Goal: Contribute content: Contribute content

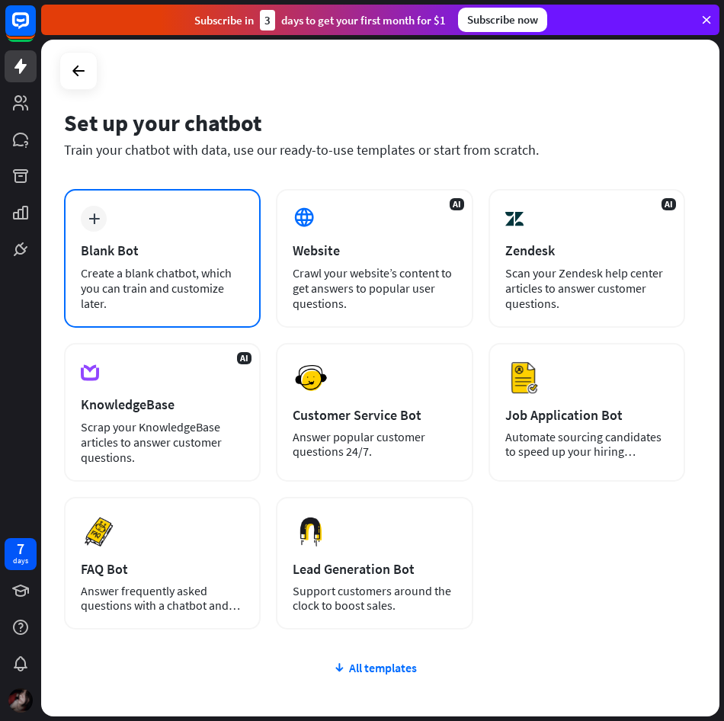
click at [163, 289] on div "Create a blank chatbot, which you can train and customize later." at bounding box center [162, 288] width 163 height 46
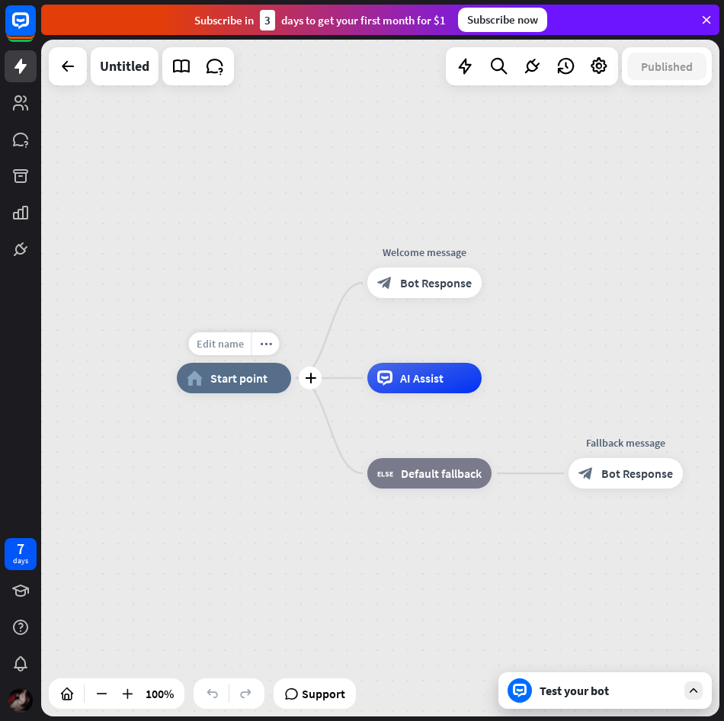
click at [231, 343] on span "Edit name" at bounding box center [220, 344] width 47 height 14
type input "*****"
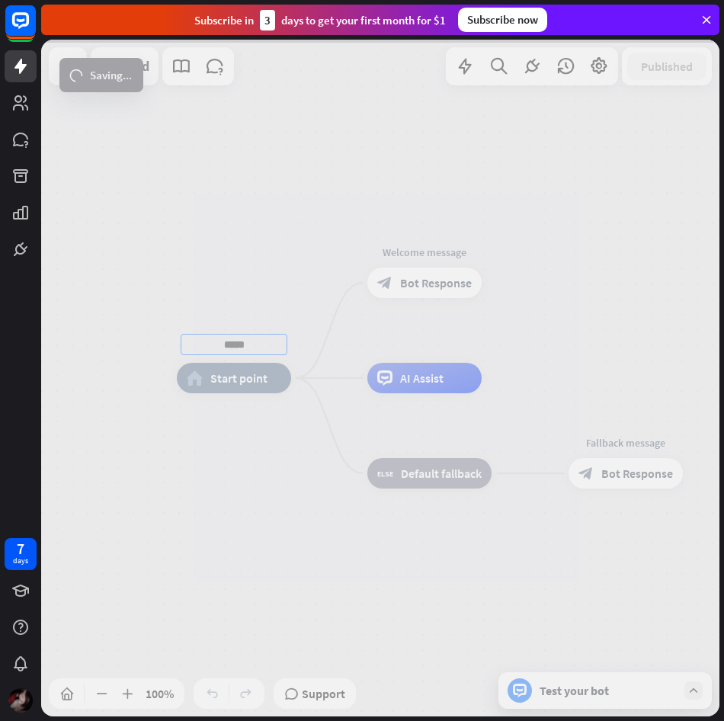
drag, startPoint x: 219, startPoint y: 389, endPoint x: 217, endPoint y: 365, distance: 23.7
click at [219, 371] on div "***** home_2 Start point Welcome message block_bot_response Bot Response AI Ass…" at bounding box center [380, 378] width 678 height 677
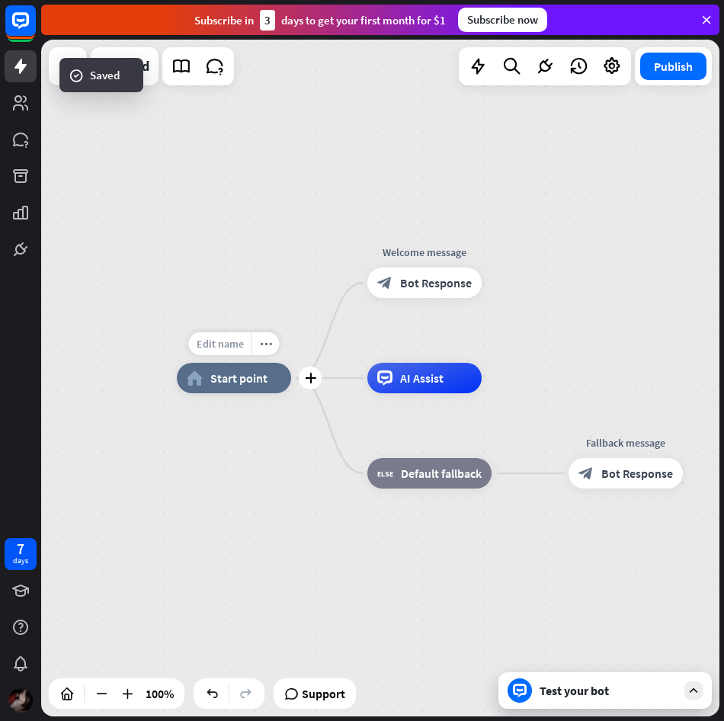
click at [219, 349] on span "Edit name" at bounding box center [220, 344] width 47 height 14
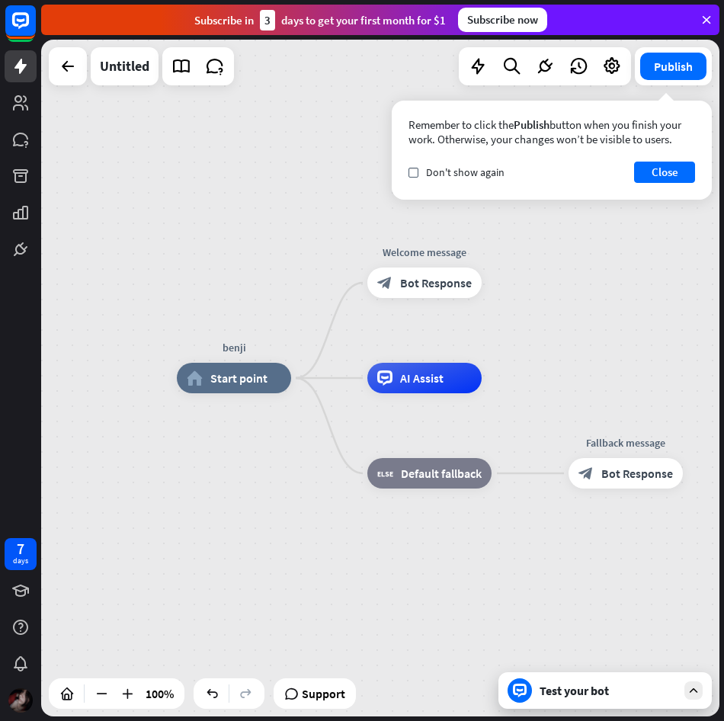
click at [154, 242] on div "***** benji home_2 Start point Welcome message block_bot_response Bot Response …" at bounding box center [380, 378] width 678 height 677
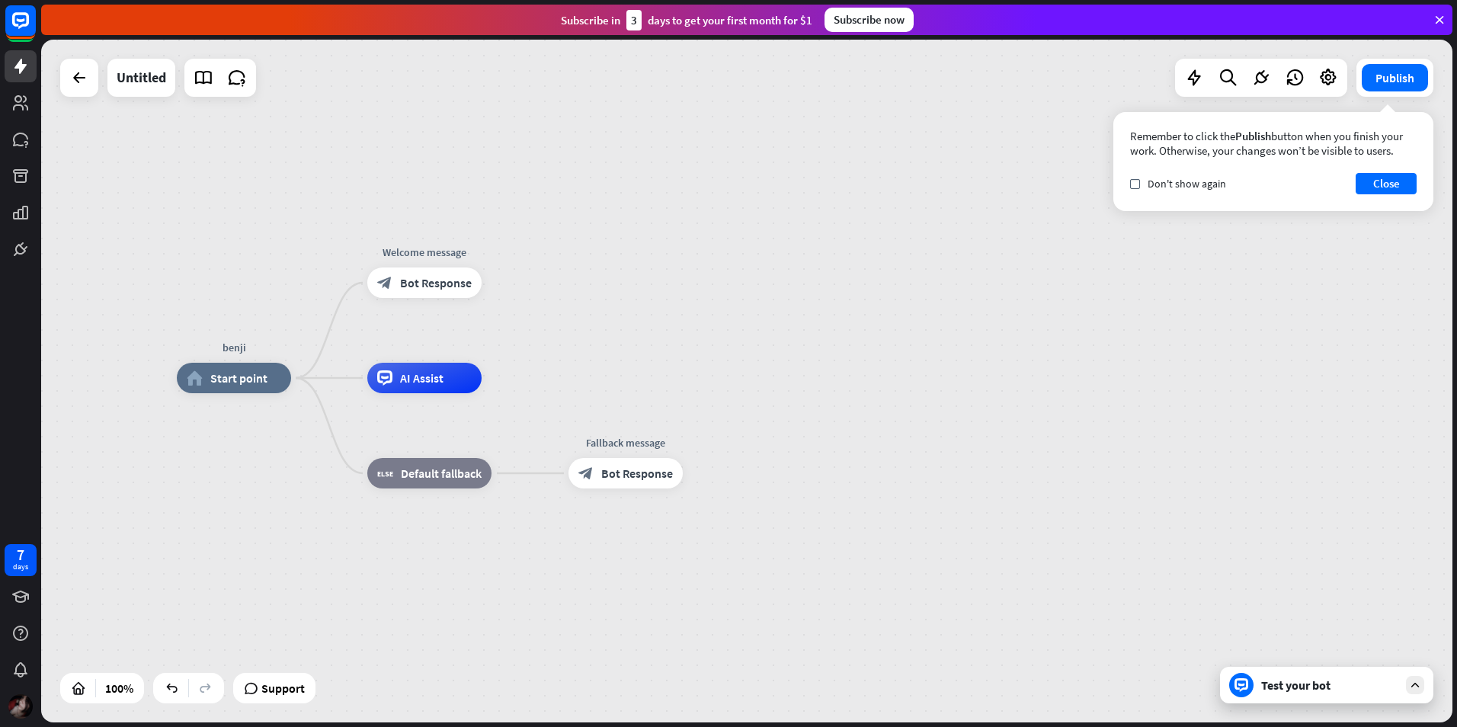
click at [723, 109] on div "benji home_2 Start point Welcome message block_bot_response Bot Response AI Ass…" at bounding box center [747, 381] width 1412 height 683
click at [723, 225] on div "benji home_2 Start point Welcome message block_bot_response Bot Response AI Ass…" at bounding box center [747, 381] width 1412 height 683
drag, startPoint x: 1388, startPoint y: 0, endPoint x: 851, endPoint y: 204, distance: 574.9
click at [723, 204] on div "benji home_2 Start point Welcome message block_bot_response Bot Response AI Ass…" at bounding box center [747, 381] width 1412 height 683
click at [210, 72] on icon at bounding box center [204, 78] width 20 height 20
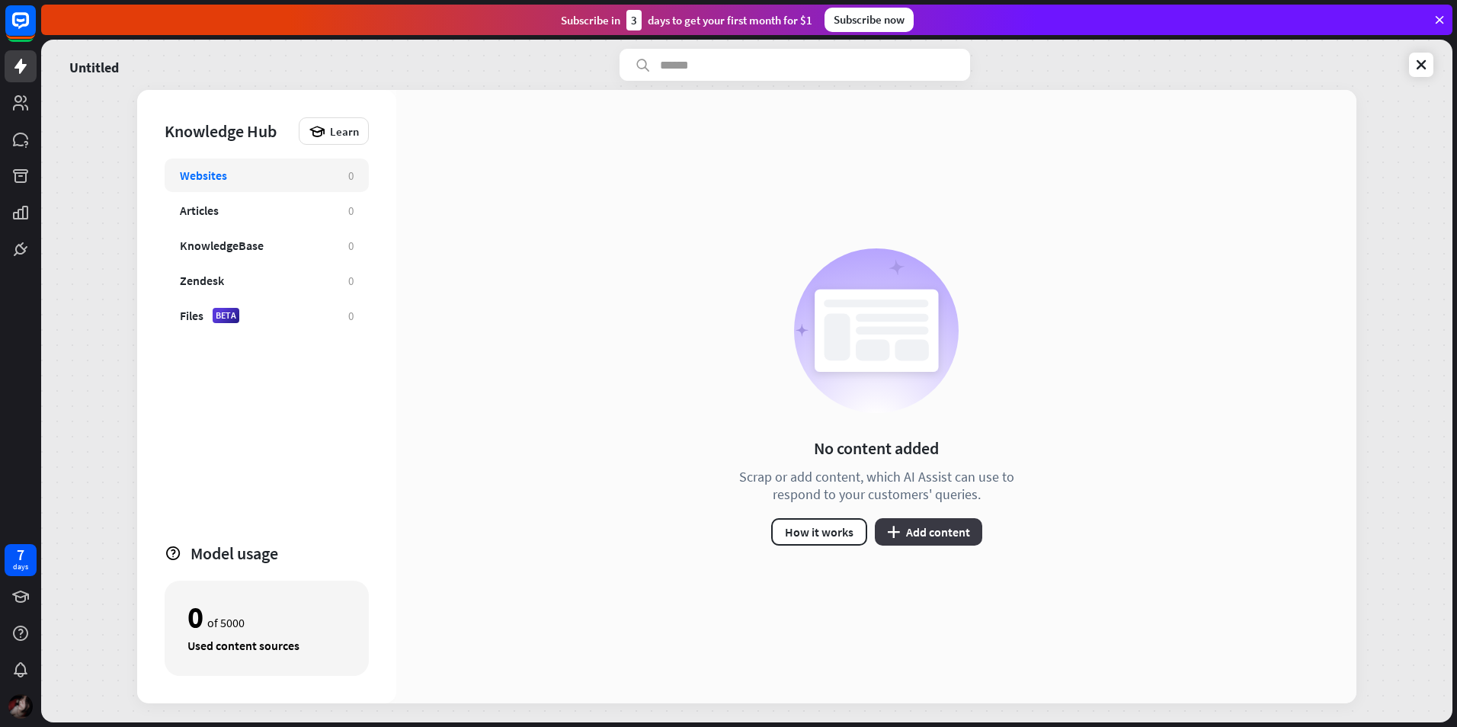
click at [723, 522] on button "plus Add content" at bounding box center [928, 531] width 107 height 27
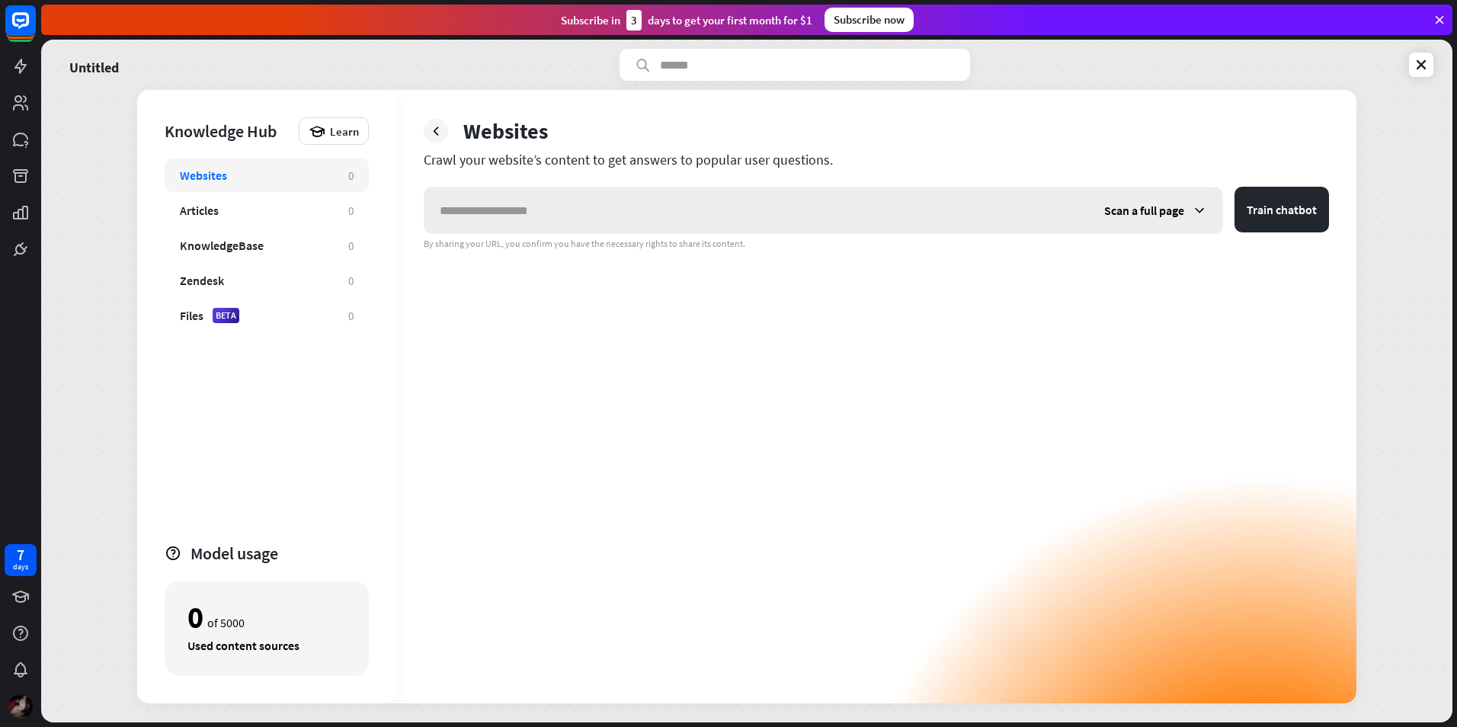
click at [723, 208] on input "text" at bounding box center [757, 211] width 665 height 46
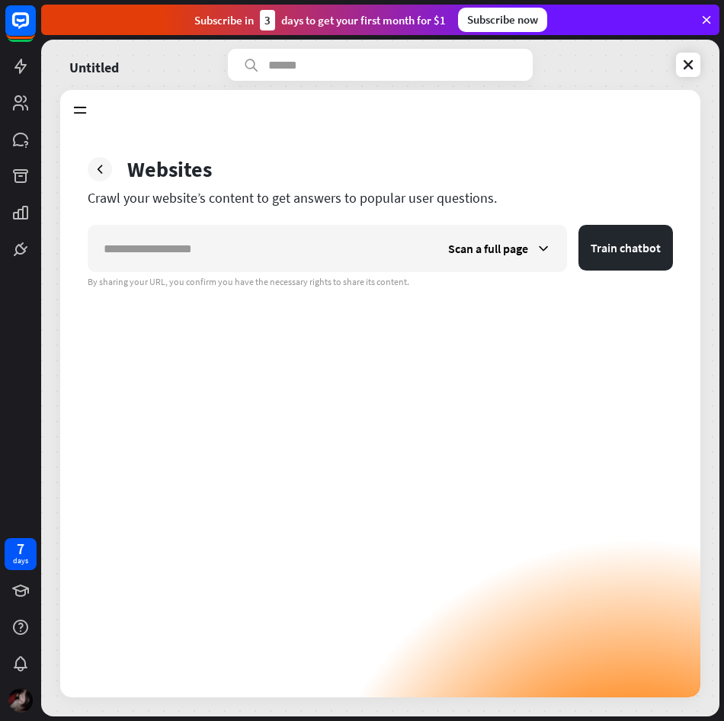
click at [612, 361] on div "Scan a full page Train chatbot By sharing your URL, you confirm you have the ne…" at bounding box center [380, 461] width 585 height 473
click at [543, 249] on icon at bounding box center [543, 248] width 15 height 15
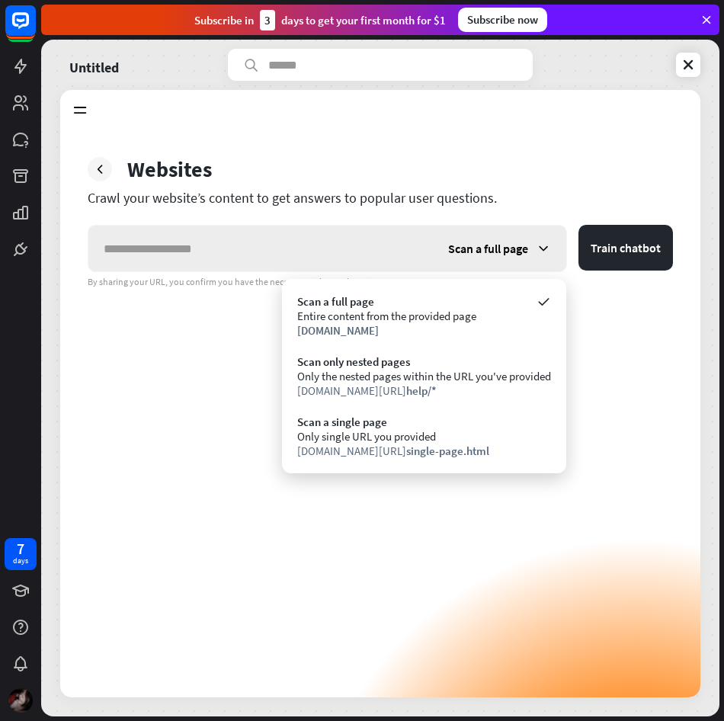
click at [543, 249] on icon at bounding box center [543, 248] width 15 height 15
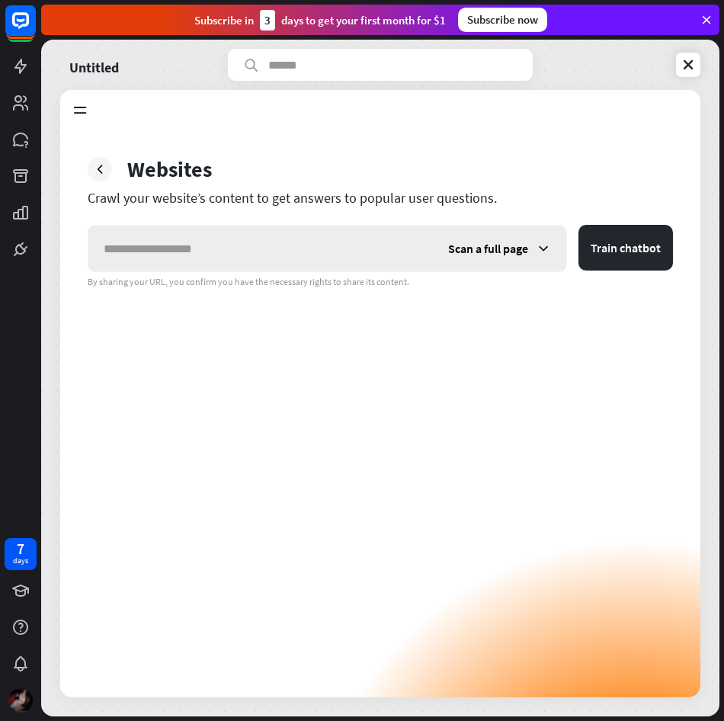
click at [543, 249] on icon at bounding box center [543, 248] width 15 height 15
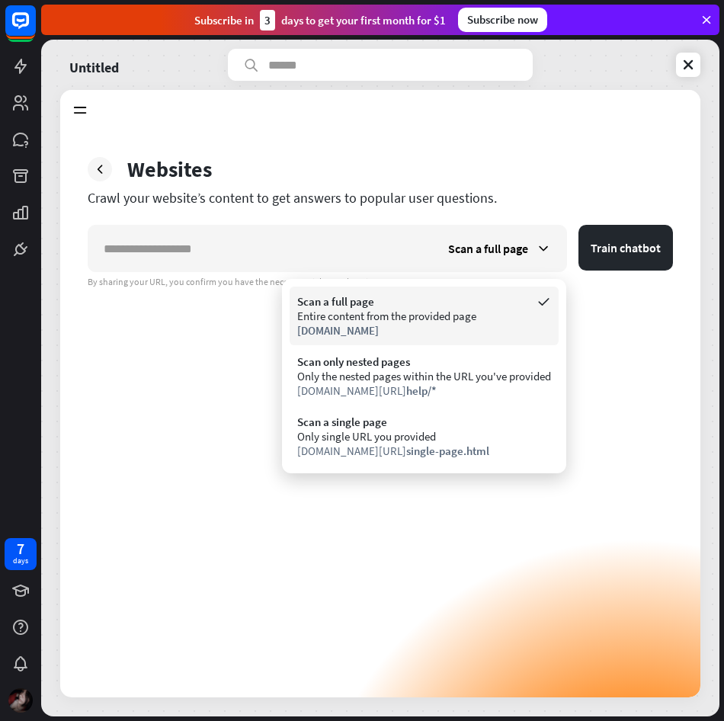
click at [531, 316] on div "Entire content from the provided page" at bounding box center [424, 316] width 254 height 14
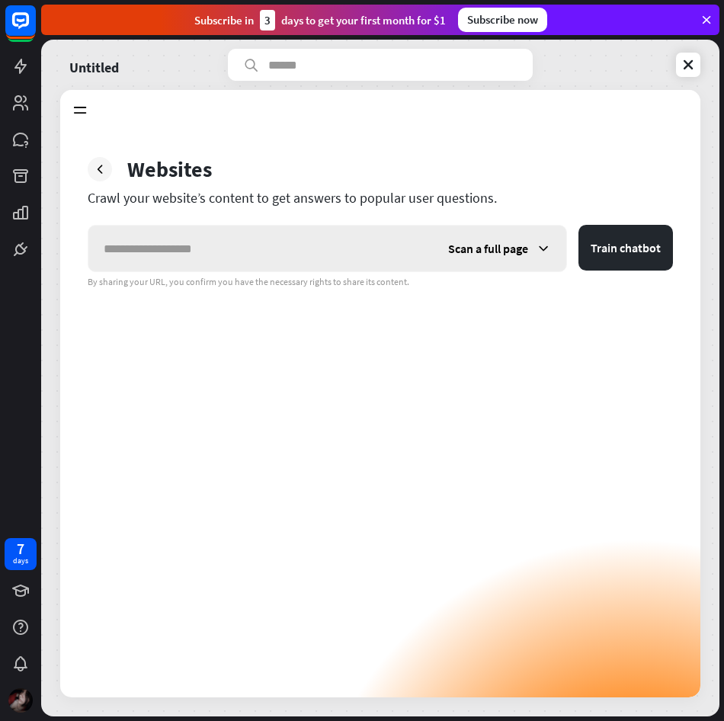
click at [545, 255] on icon at bounding box center [543, 248] width 15 height 15
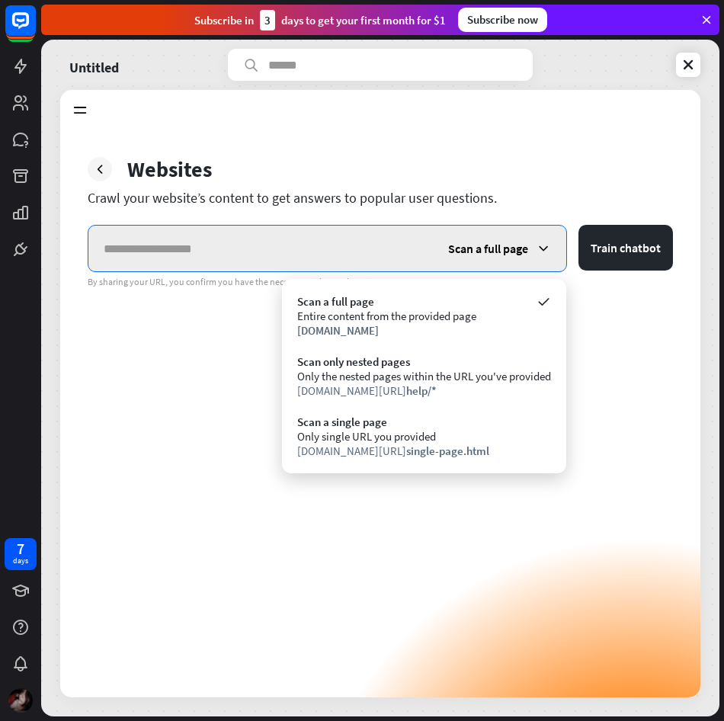
click at [229, 238] on input "text" at bounding box center [260, 249] width 345 height 46
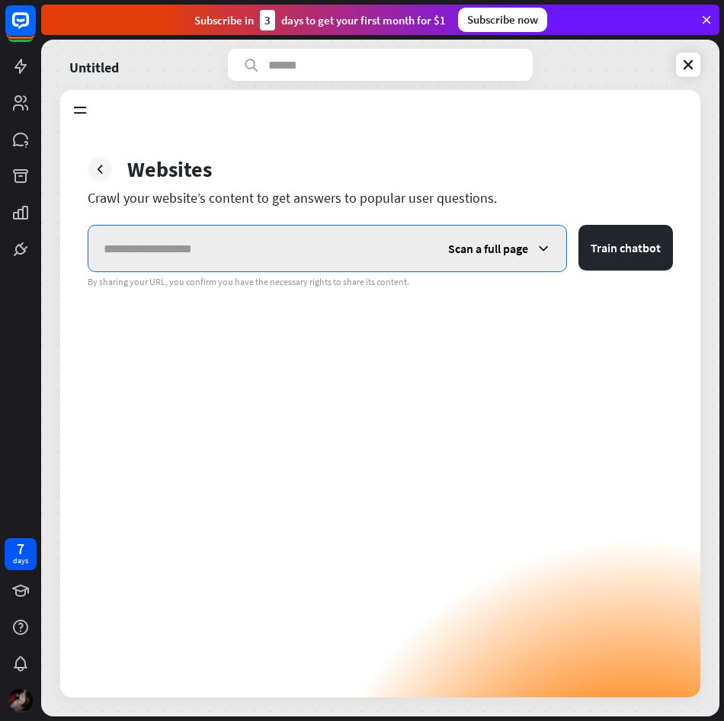
paste input "**********"
type input "**********"
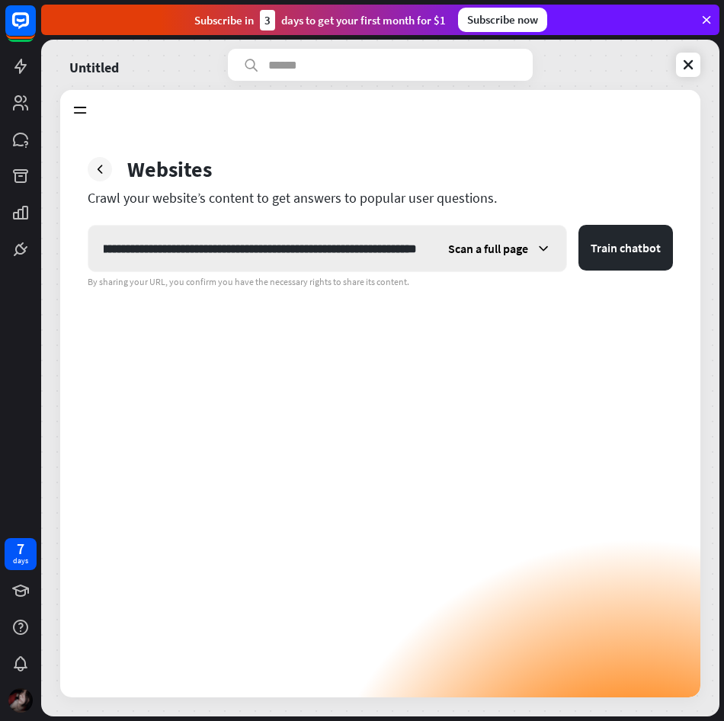
scroll to position [0, 0]
click at [507, 235] on div "Scan a full page" at bounding box center [499, 249] width 133 height 46
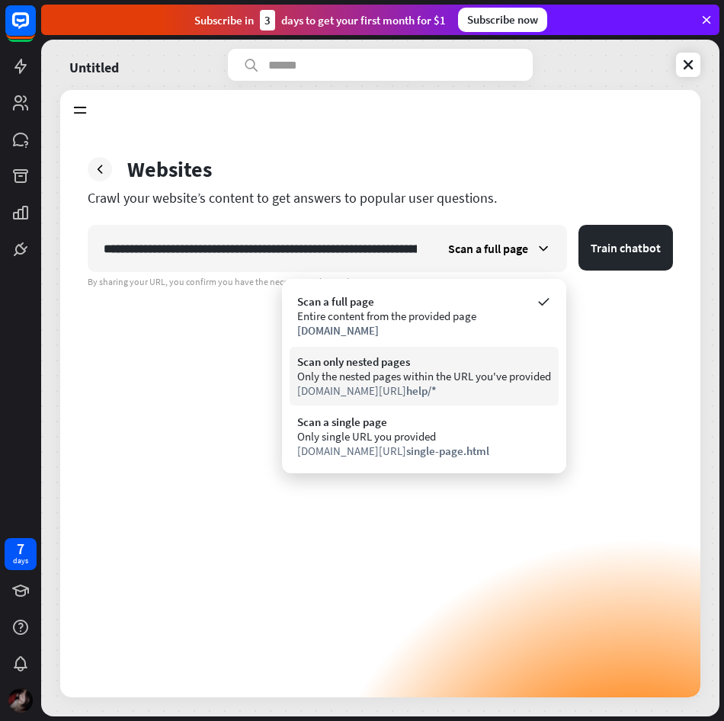
click at [442, 380] on div "Only the nested pages within the URL you've provided" at bounding box center [424, 376] width 254 height 14
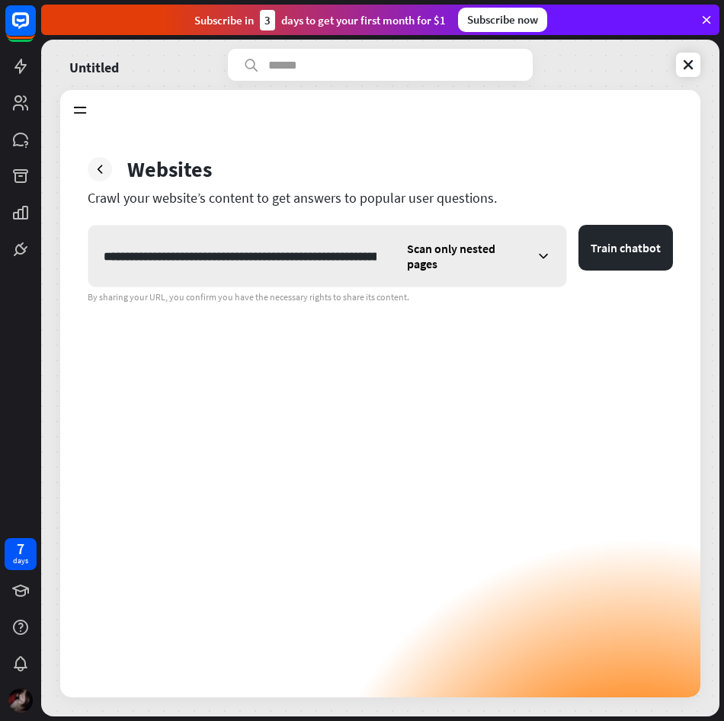
click at [515, 226] on div "Scan only nested pages" at bounding box center [479, 256] width 175 height 61
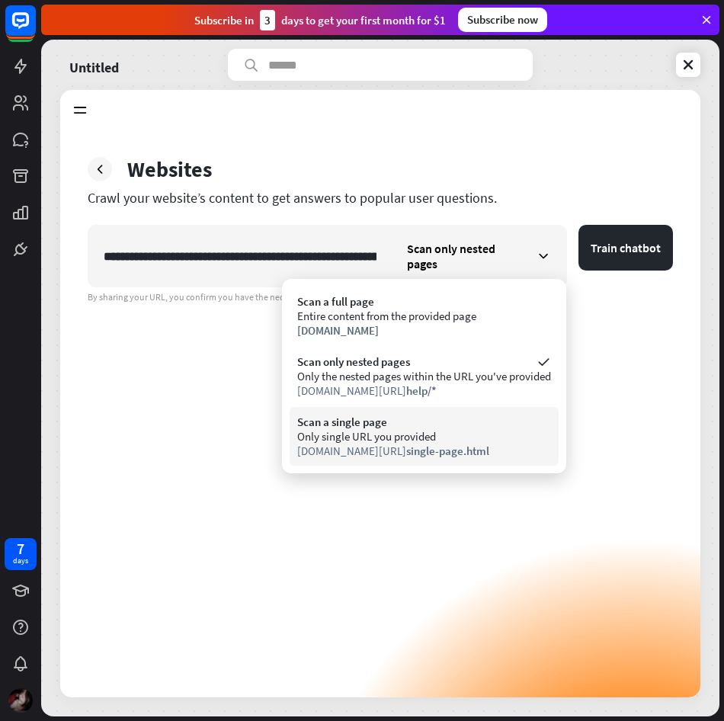
click at [504, 431] on div "Only single URL you provided" at bounding box center [424, 436] width 254 height 14
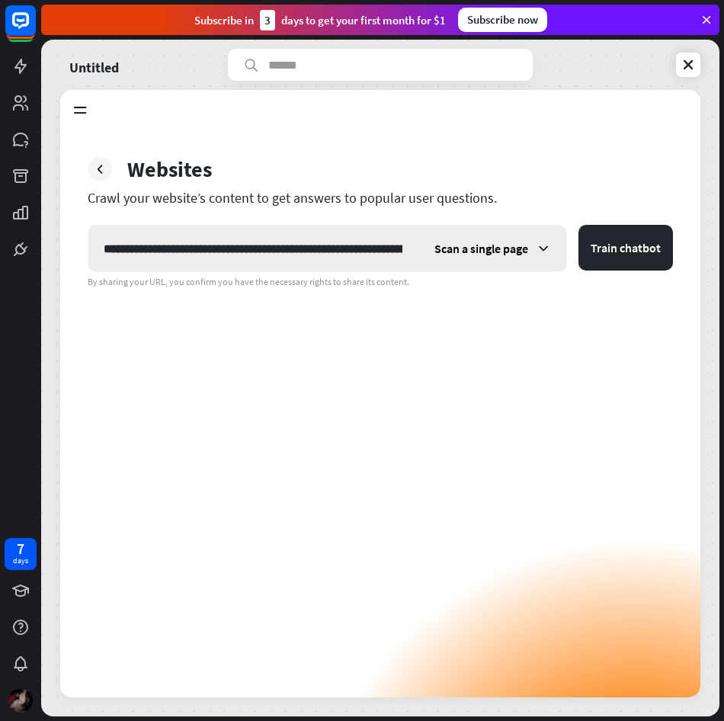
click at [482, 253] on span "Scan a single page" at bounding box center [481, 248] width 94 height 15
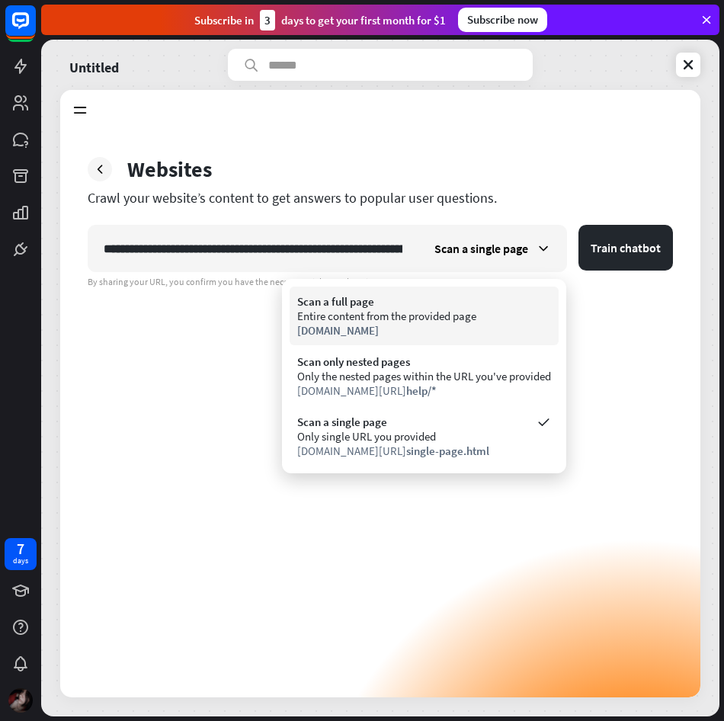
click at [469, 288] on div "Scan a full page Entire content from the provided page [DOMAIN_NAME]" at bounding box center [424, 316] width 269 height 59
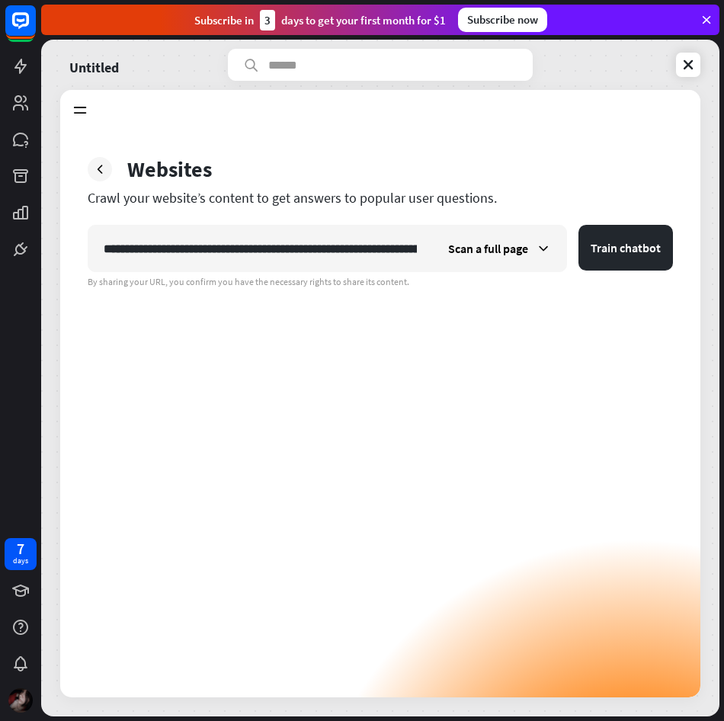
click at [469, 281] on div "By sharing your URL, you confirm you have the necessary rights to share its con…" at bounding box center [380, 282] width 585 height 12
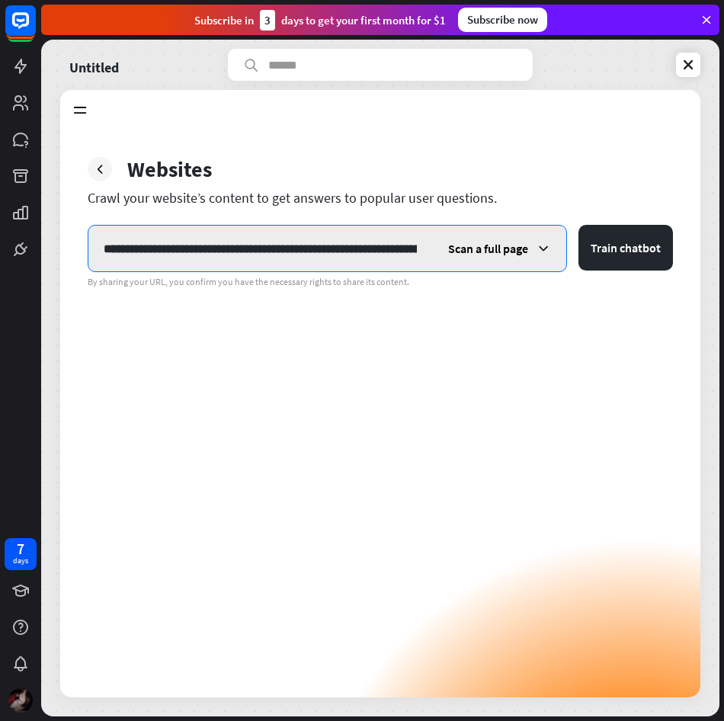
click at [421, 239] on input "**********" at bounding box center [260, 249] width 344 height 46
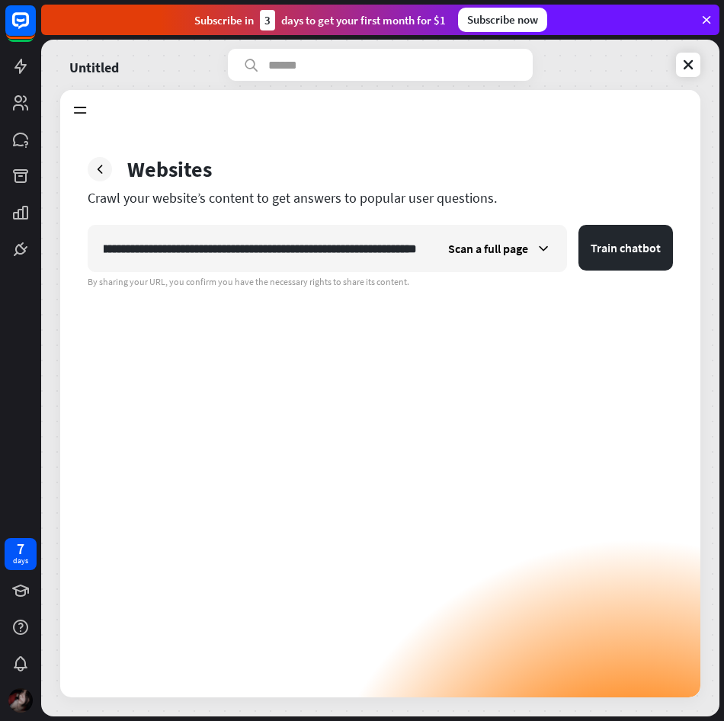
click at [257, 191] on div "Crawl your website’s content to get answers to popular user questions." at bounding box center [380, 198] width 585 height 18
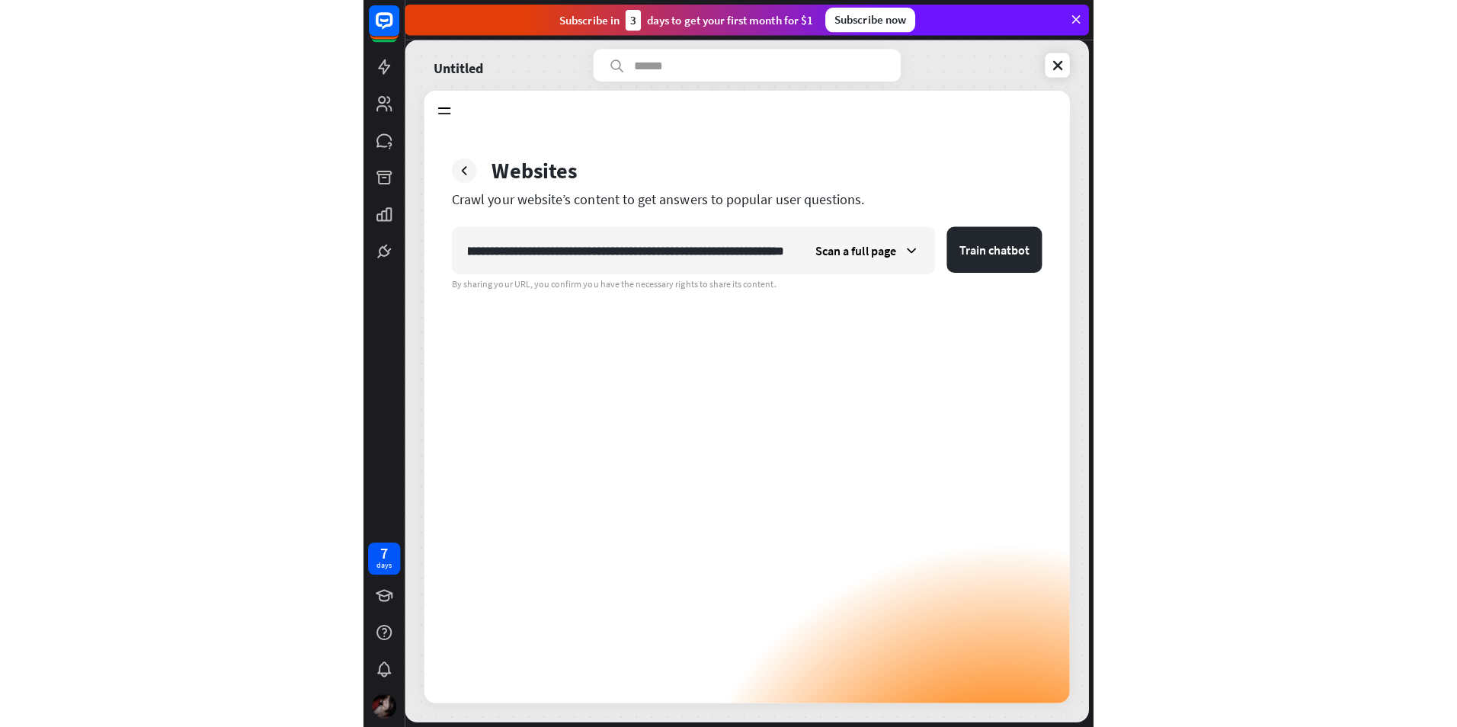
scroll to position [0, 0]
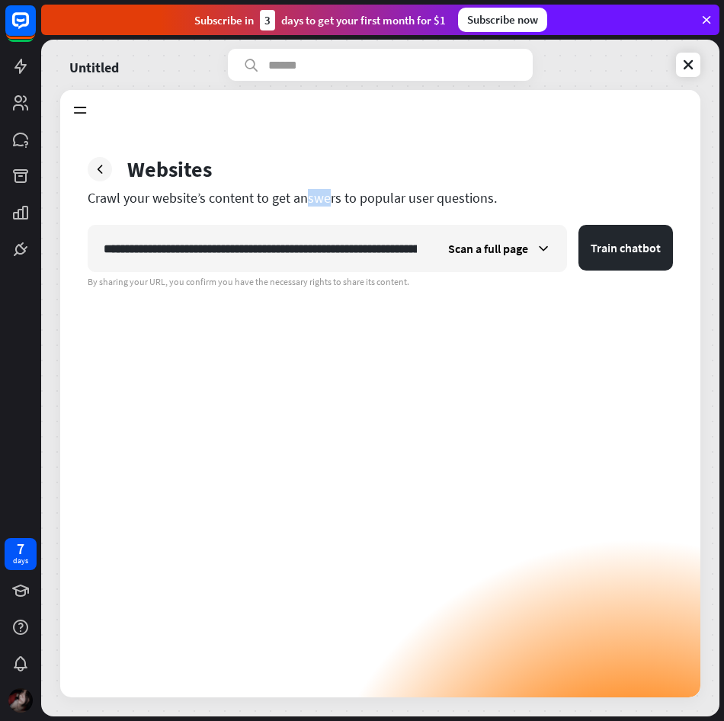
click at [257, 191] on div "Crawl your website’s content to get answers to popular user questions." at bounding box center [380, 198] width 585 height 18
click at [457, 114] on div "Knowledge Hub Learn Websites 0 Articles 0 KnowledgeBase 0 Zendesk 0 Files BETA …" at bounding box center [380, 109] width 640 height 38
click at [653, 251] on button "Train chatbot" at bounding box center [626, 248] width 95 height 46
click at [694, 69] on icon at bounding box center [688, 64] width 15 height 15
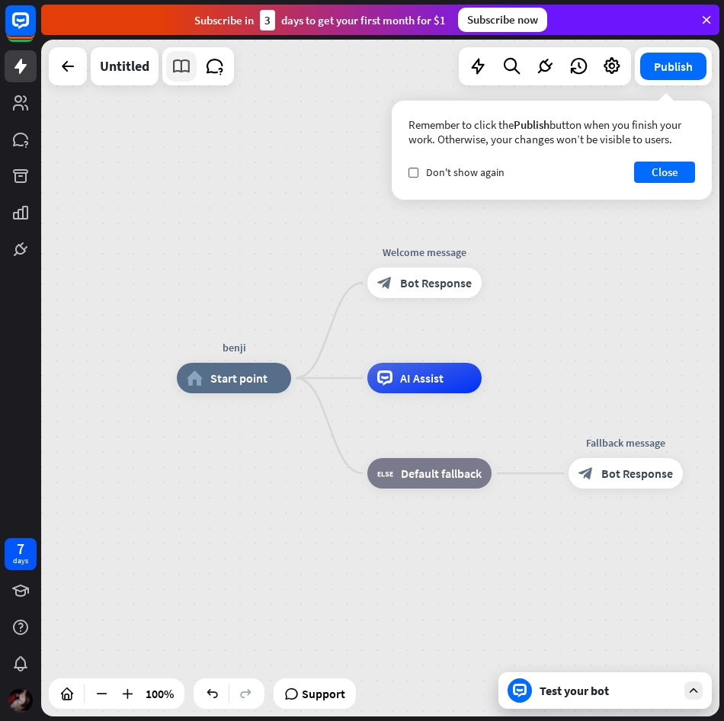
click at [176, 65] on icon at bounding box center [182, 66] width 20 height 20
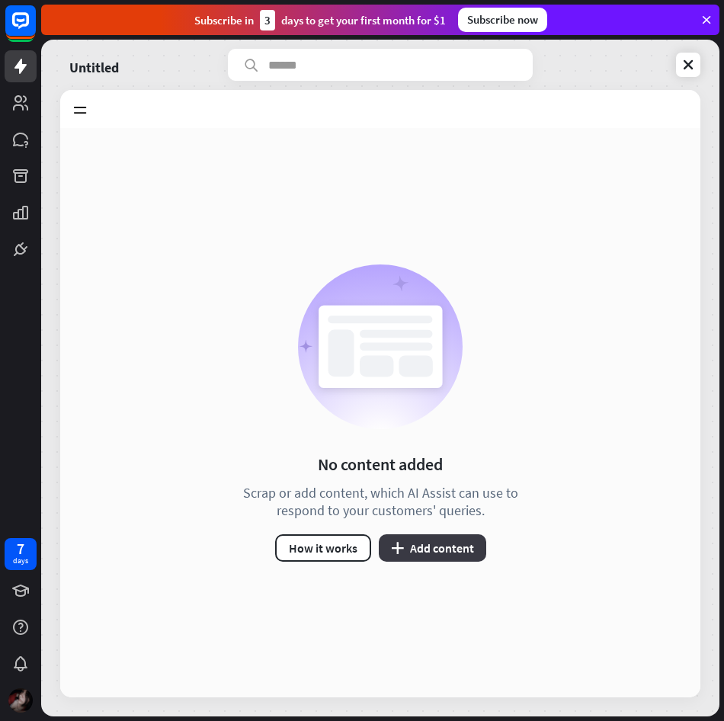
click at [450, 537] on button "plus Add content" at bounding box center [432, 547] width 107 height 27
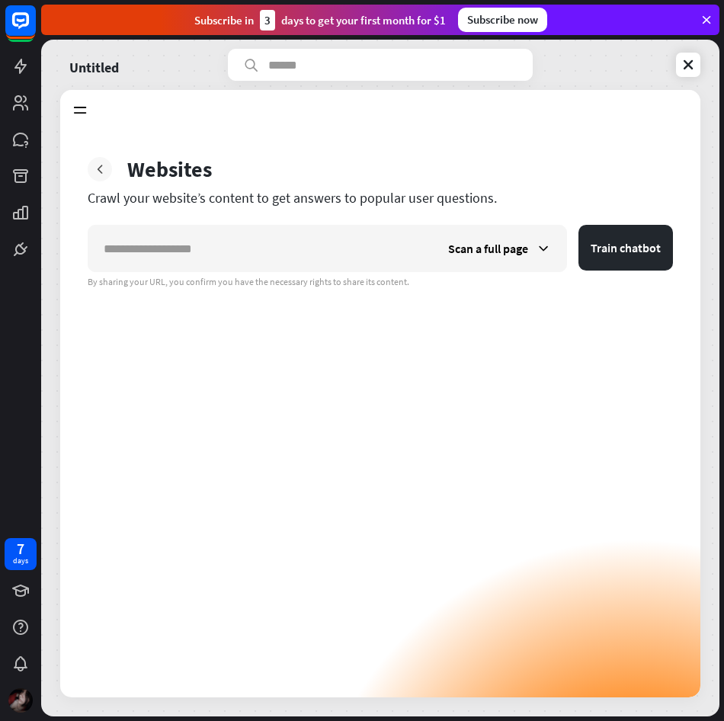
click at [103, 162] on icon at bounding box center [99, 169] width 15 height 15
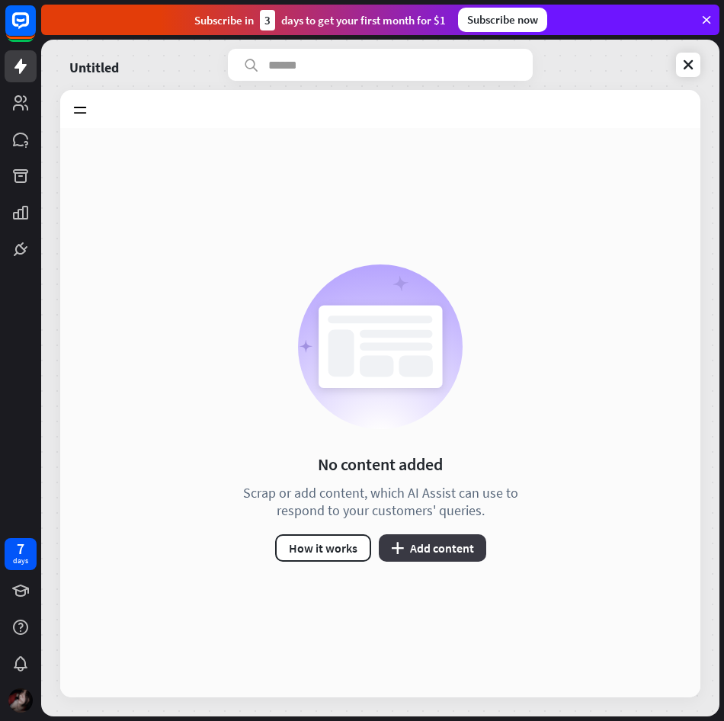
click at [431, 555] on button "plus Add content" at bounding box center [432, 547] width 107 height 27
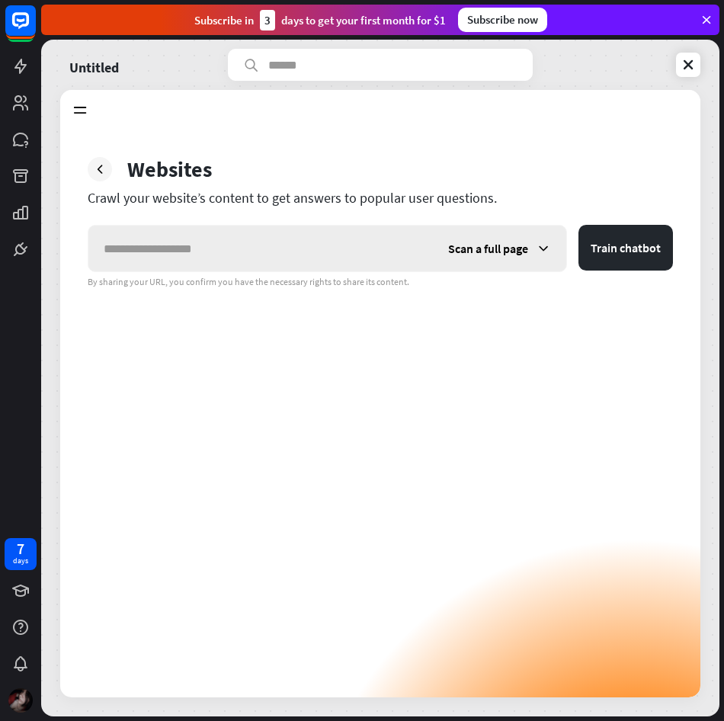
click at [301, 252] on input "text" at bounding box center [260, 249] width 345 height 46
click at [506, 269] on div "Scan a full page" at bounding box center [499, 249] width 133 height 46
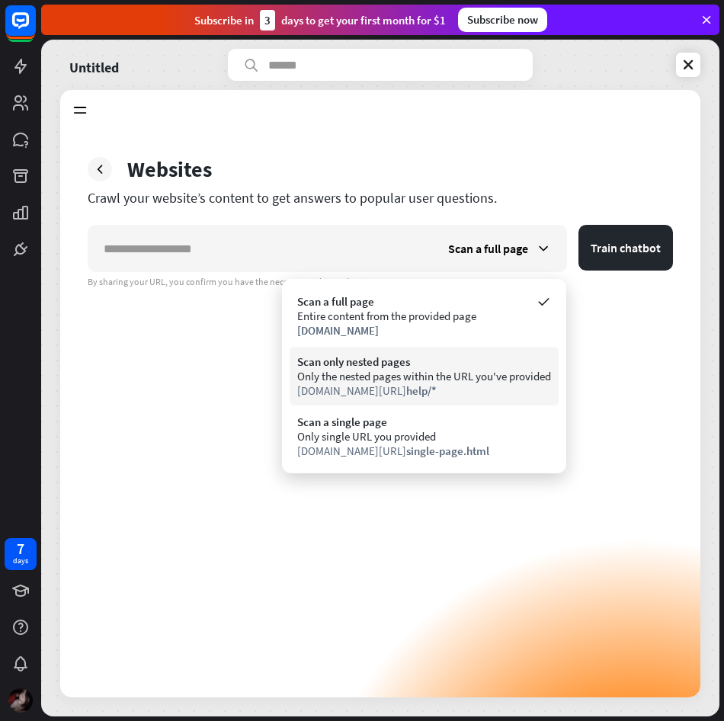
click at [483, 363] on div "Scan only nested pages" at bounding box center [424, 361] width 254 height 14
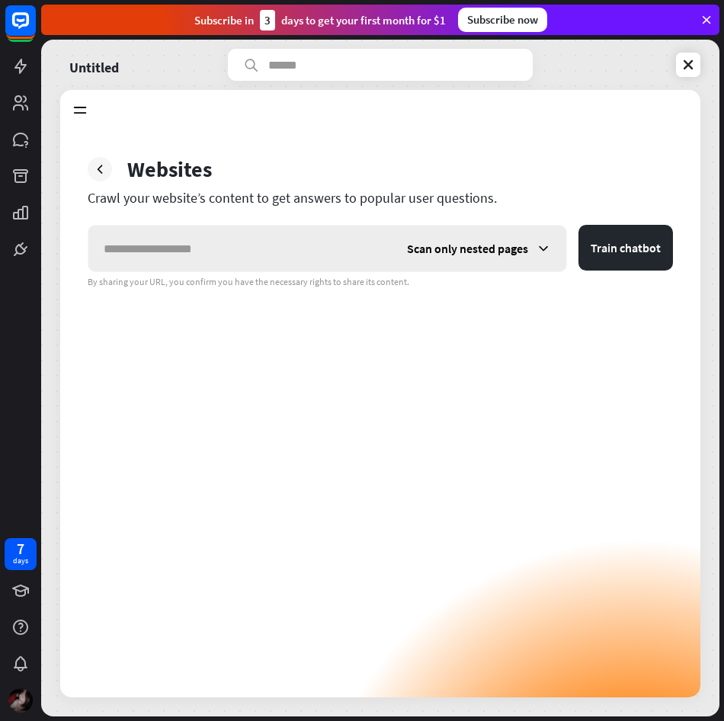
click at [521, 258] on div "Scan only nested pages" at bounding box center [479, 249] width 175 height 46
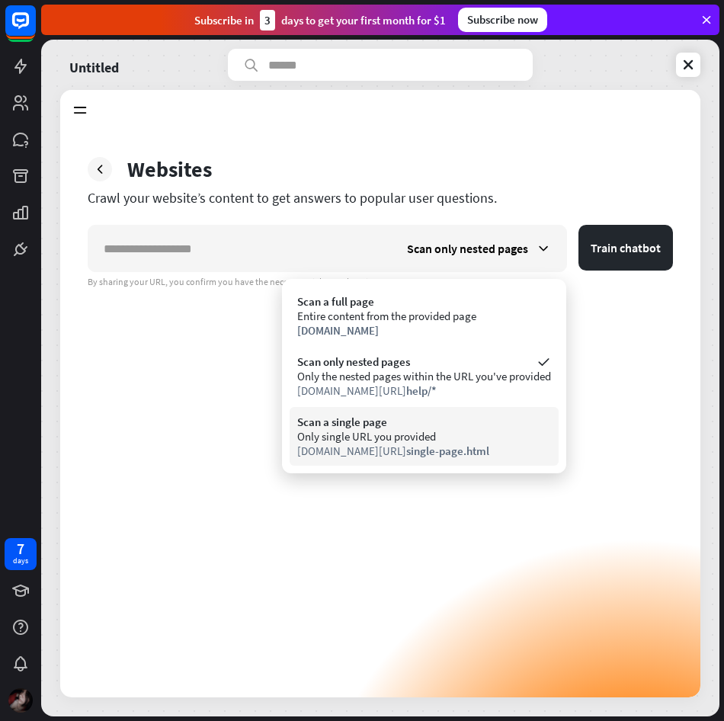
drag, startPoint x: 447, startPoint y: 444, endPoint x: 465, endPoint y: 432, distance: 20.9
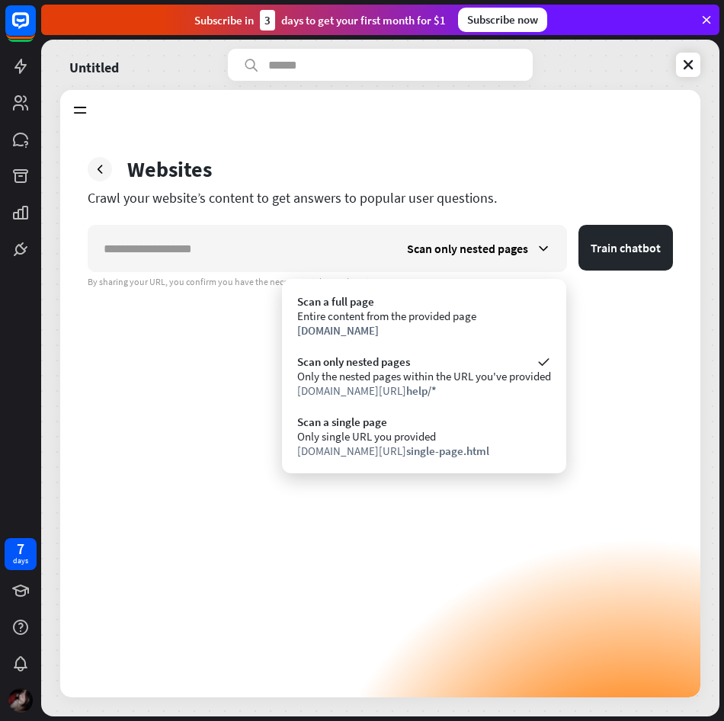
click at [448, 444] on span "single-page.html" at bounding box center [447, 451] width 83 height 14
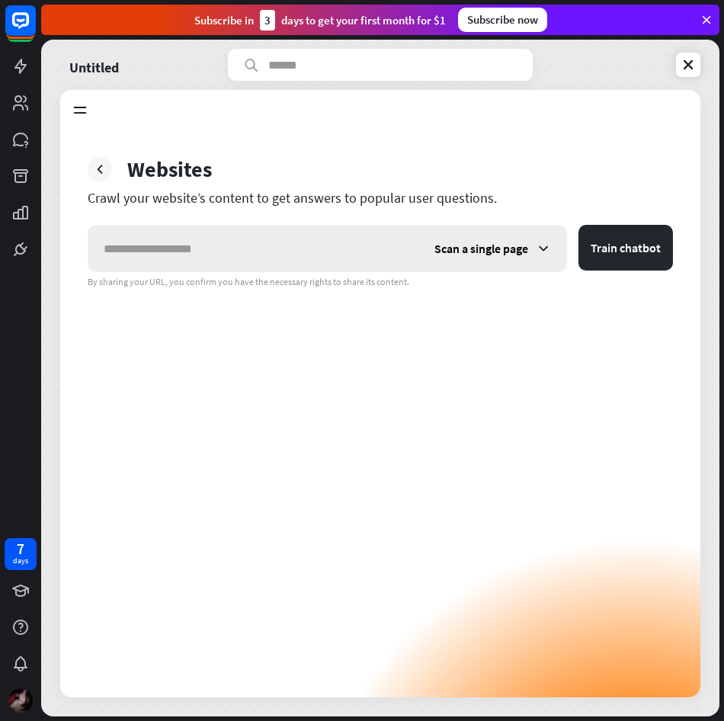
click at [457, 242] on span "Scan a single page" at bounding box center [481, 248] width 94 height 15
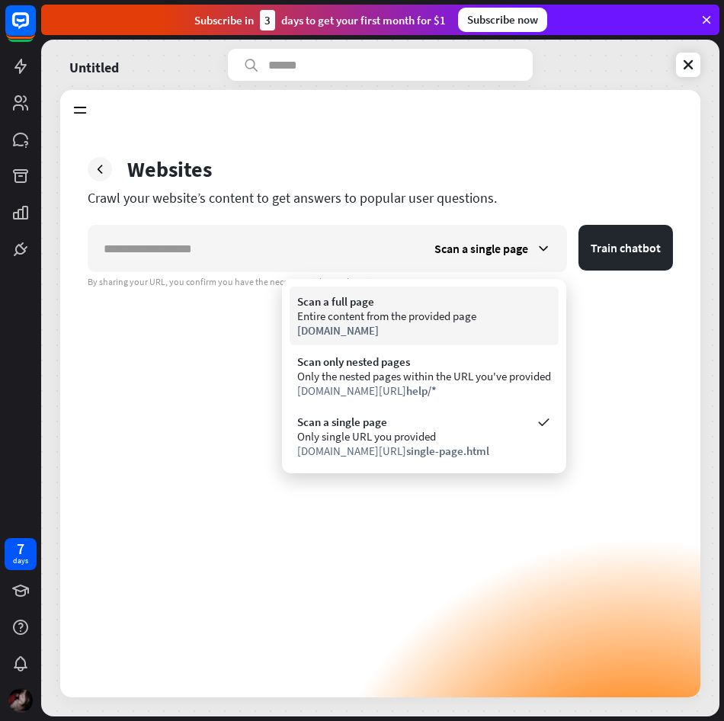
click at [454, 290] on div "Scan a full page Entire content from the provided page [DOMAIN_NAME]" at bounding box center [424, 316] width 269 height 59
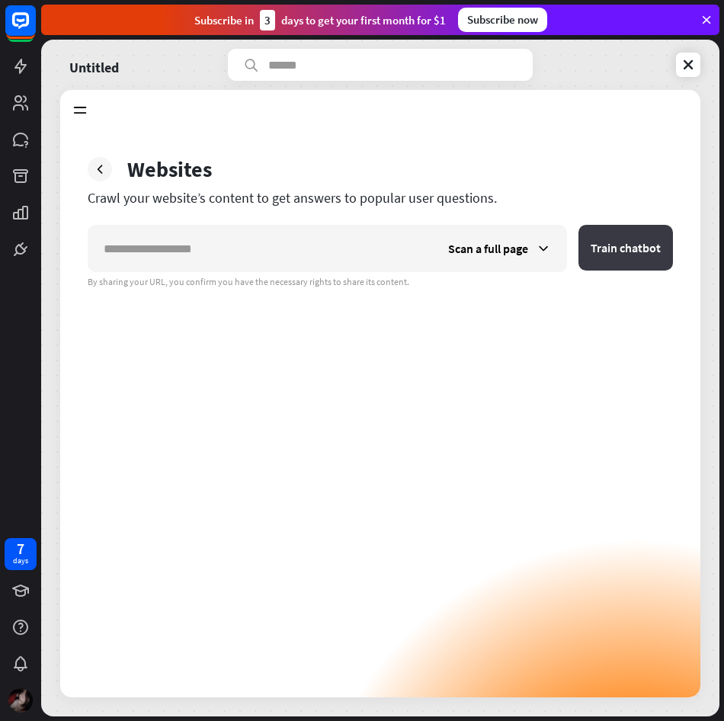
click at [596, 245] on button "Train chatbot" at bounding box center [626, 248] width 95 height 46
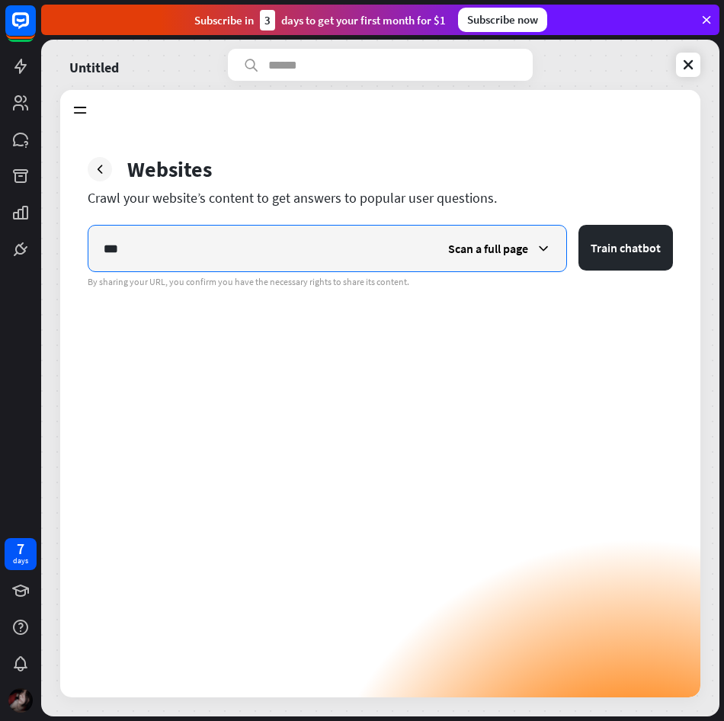
click at [579, 225] on button "Train chatbot" at bounding box center [626, 248] width 95 height 46
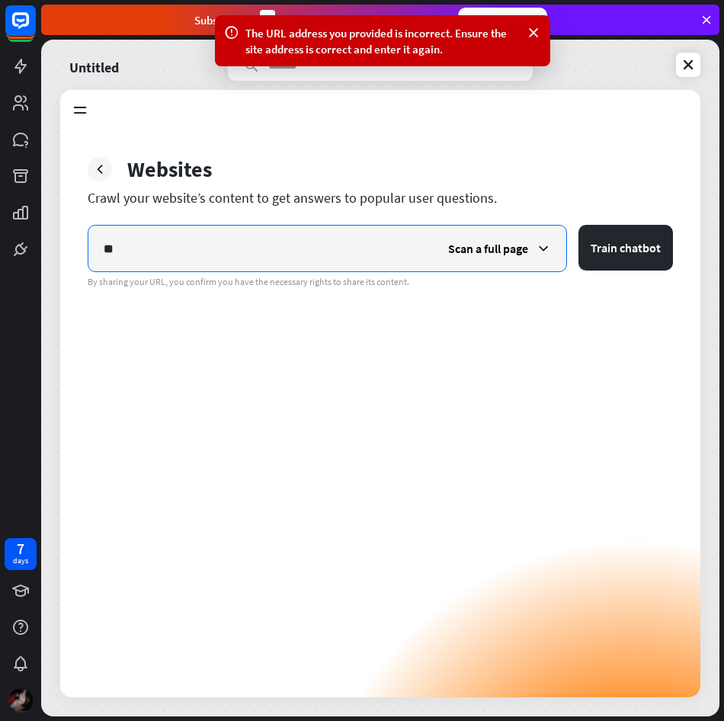
type input "*"
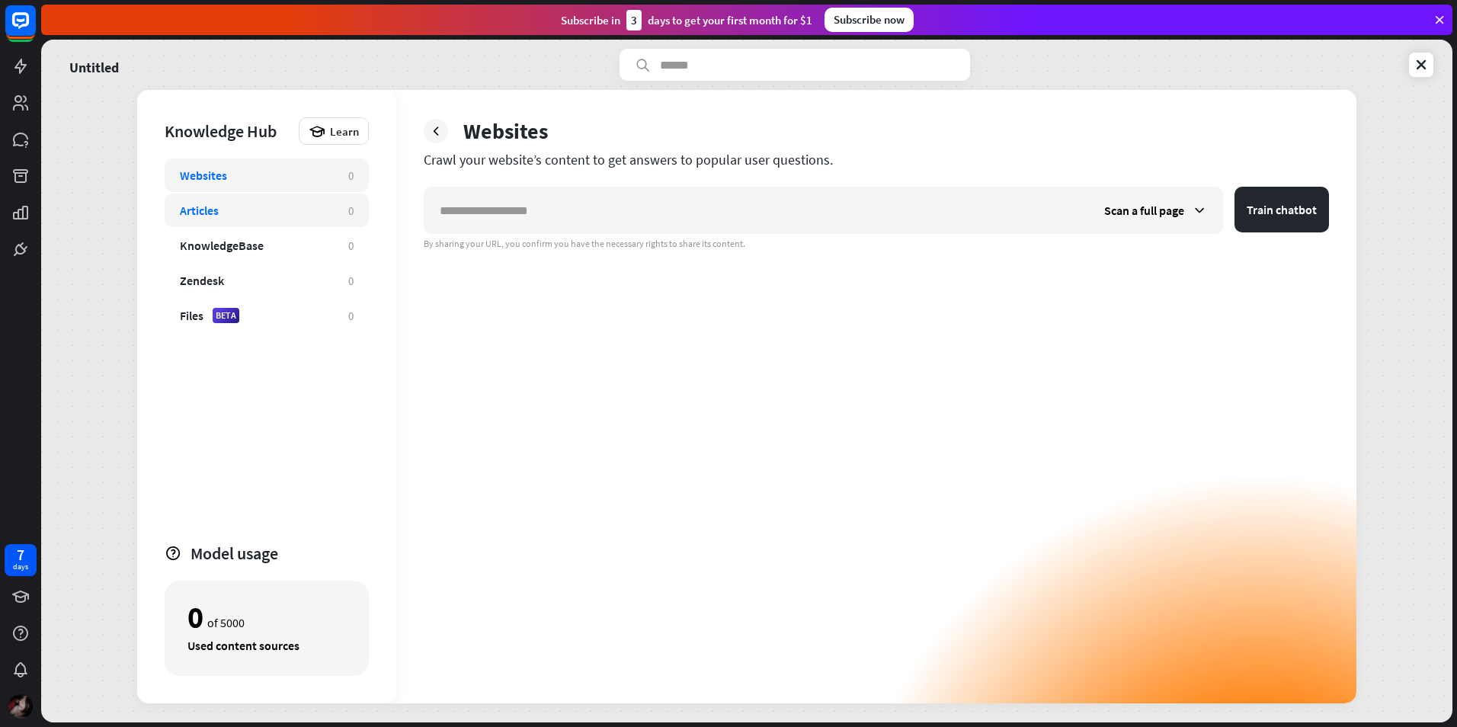
click at [300, 225] on div "Articles 0" at bounding box center [267, 211] width 204 height 34
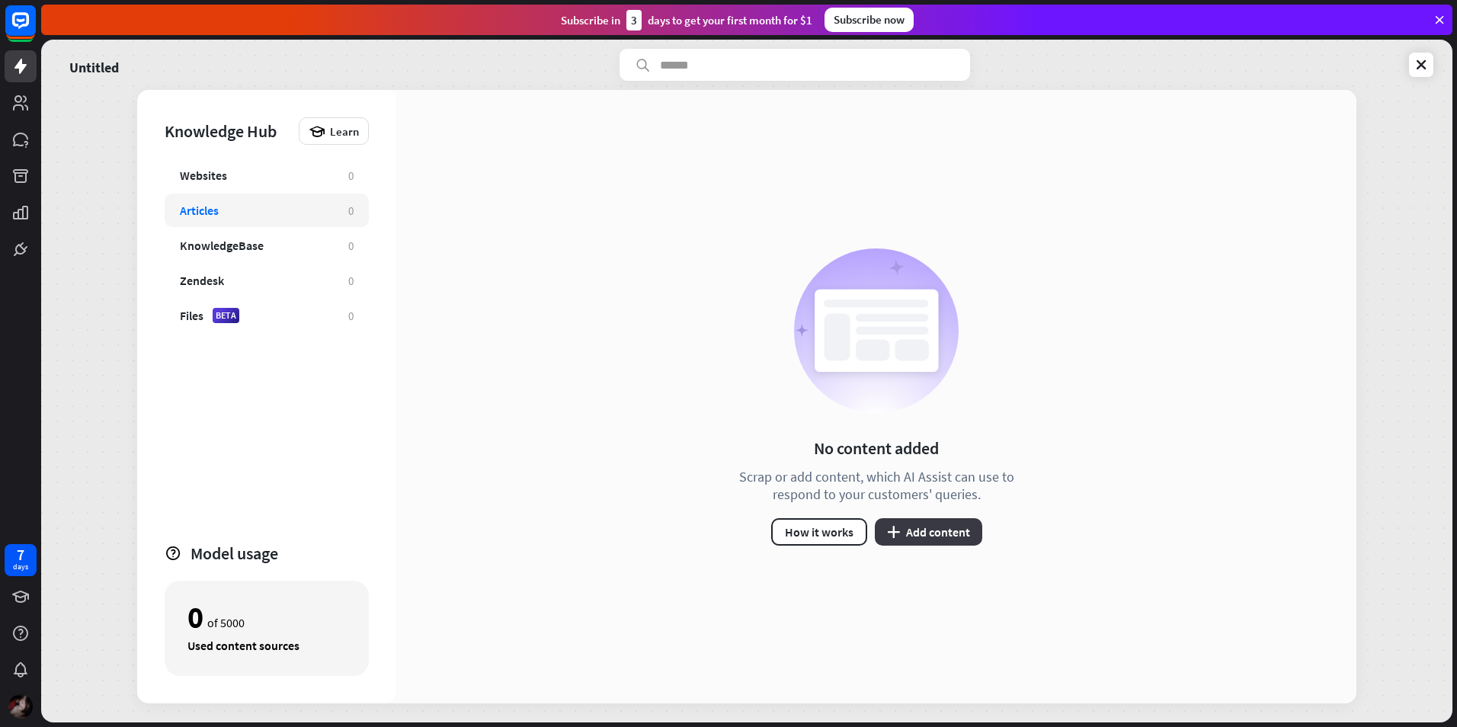
click at [723, 522] on button "plus Add content" at bounding box center [928, 531] width 107 height 27
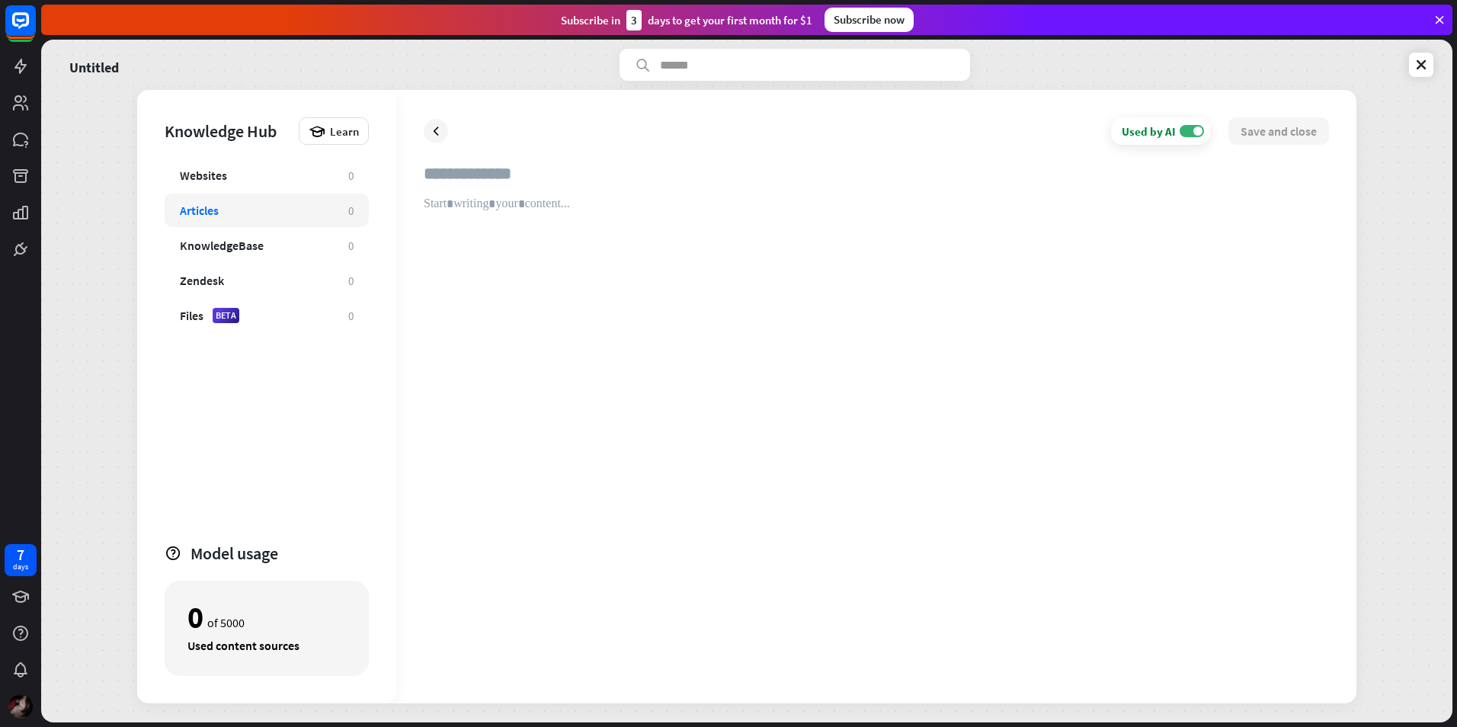
click at [450, 181] on input "text" at bounding box center [877, 180] width 906 height 34
type input "**********"
click at [622, 248] on div at bounding box center [877, 436] width 906 height 479
paste div
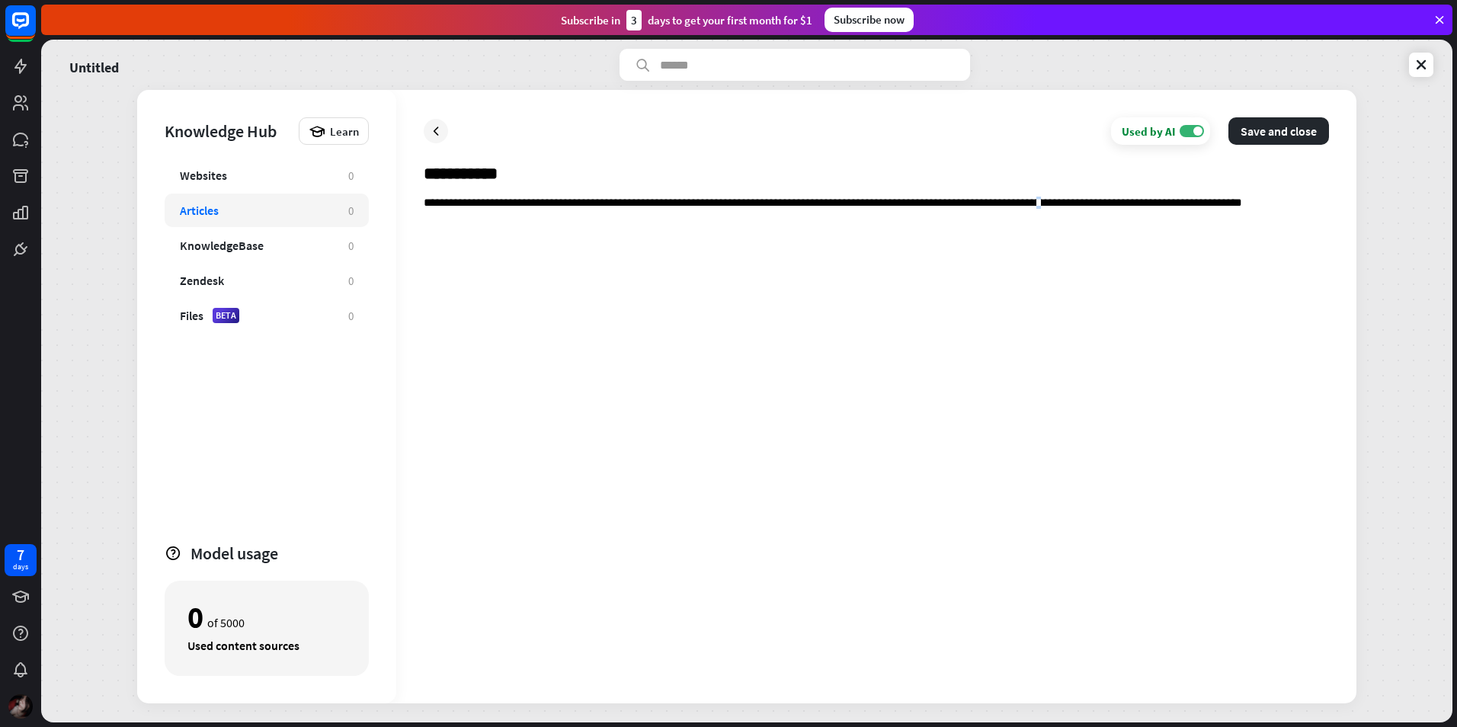
click at [723, 252] on div "**********" at bounding box center [877, 436] width 906 height 479
click at [723, 210] on div "**********" at bounding box center [877, 436] width 906 height 479
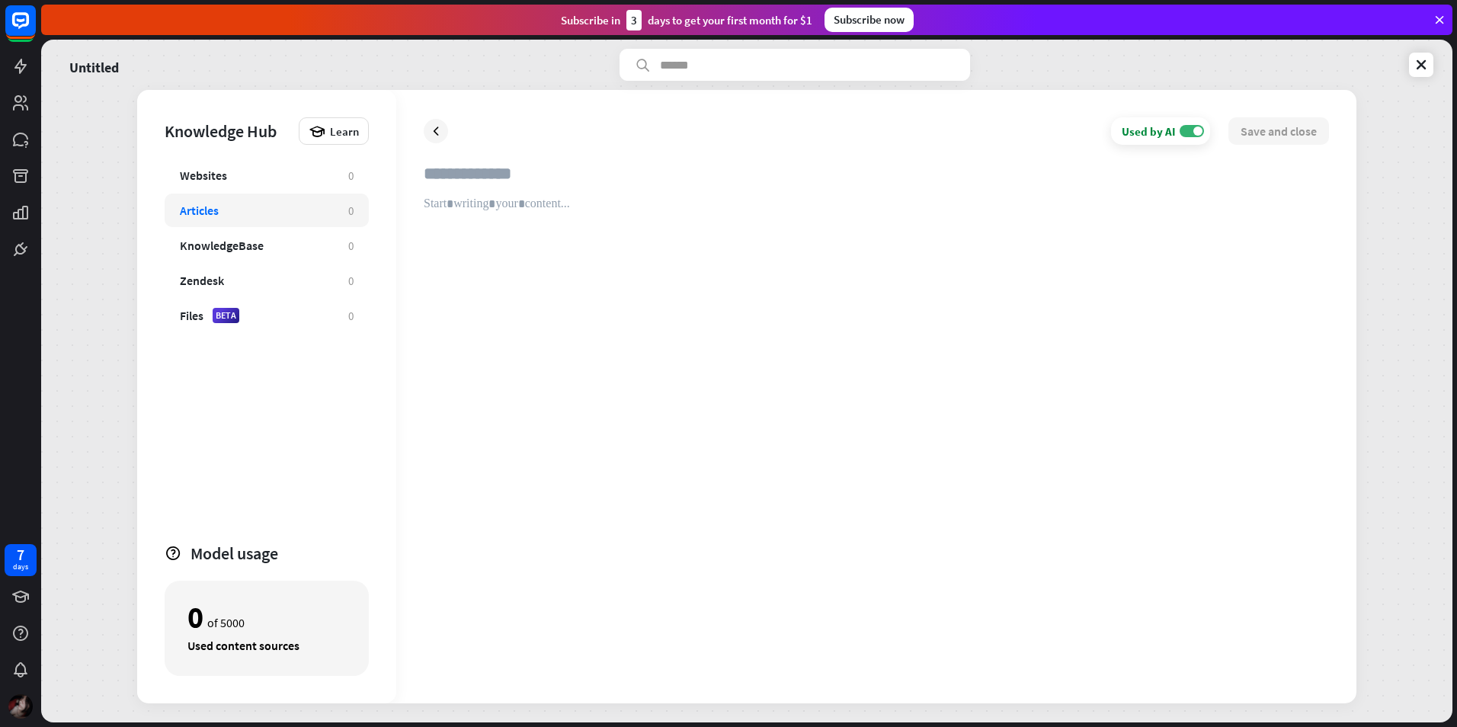
click at [433, 177] on input "text" at bounding box center [877, 180] width 906 height 34
type input "**********"
click at [558, 221] on div at bounding box center [877, 436] width 906 height 479
paste div
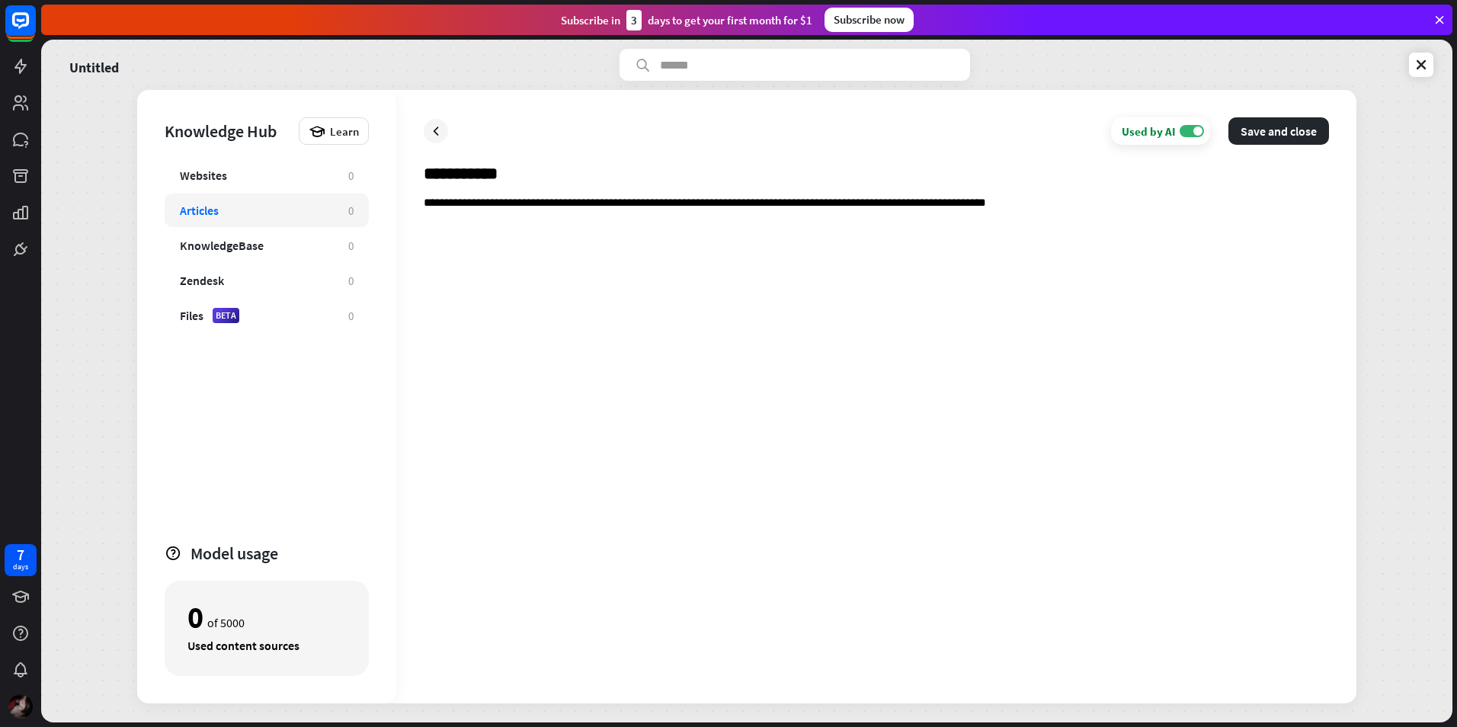
click at [723, 261] on div "**********" at bounding box center [877, 436] width 906 height 479
drag, startPoint x: 1106, startPoint y: 189, endPoint x: 1088, endPoint y: 202, distance: 21.8
click at [723, 197] on div "**********" at bounding box center [877, 419] width 906 height 513
click at [723, 208] on div "**********" at bounding box center [877, 436] width 906 height 479
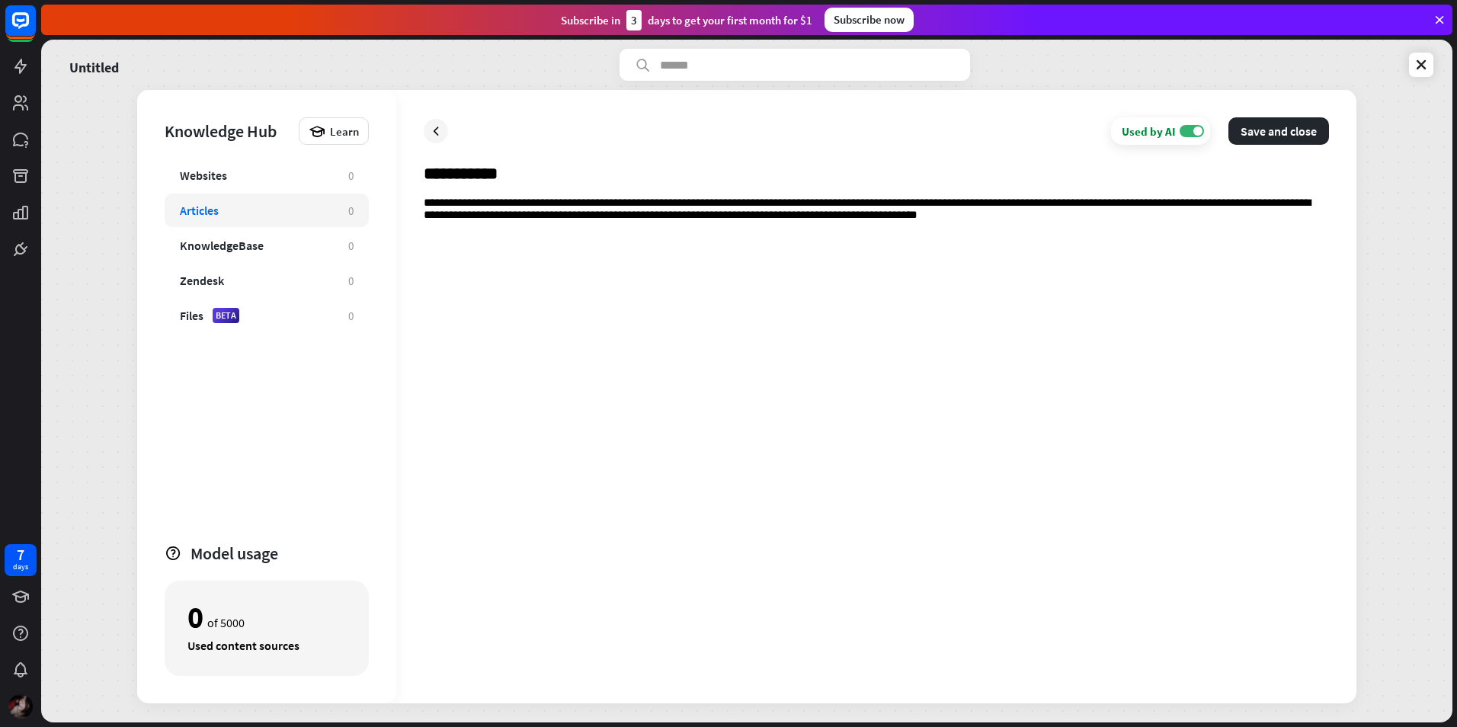
click at [723, 235] on div "**********" at bounding box center [877, 436] width 906 height 479
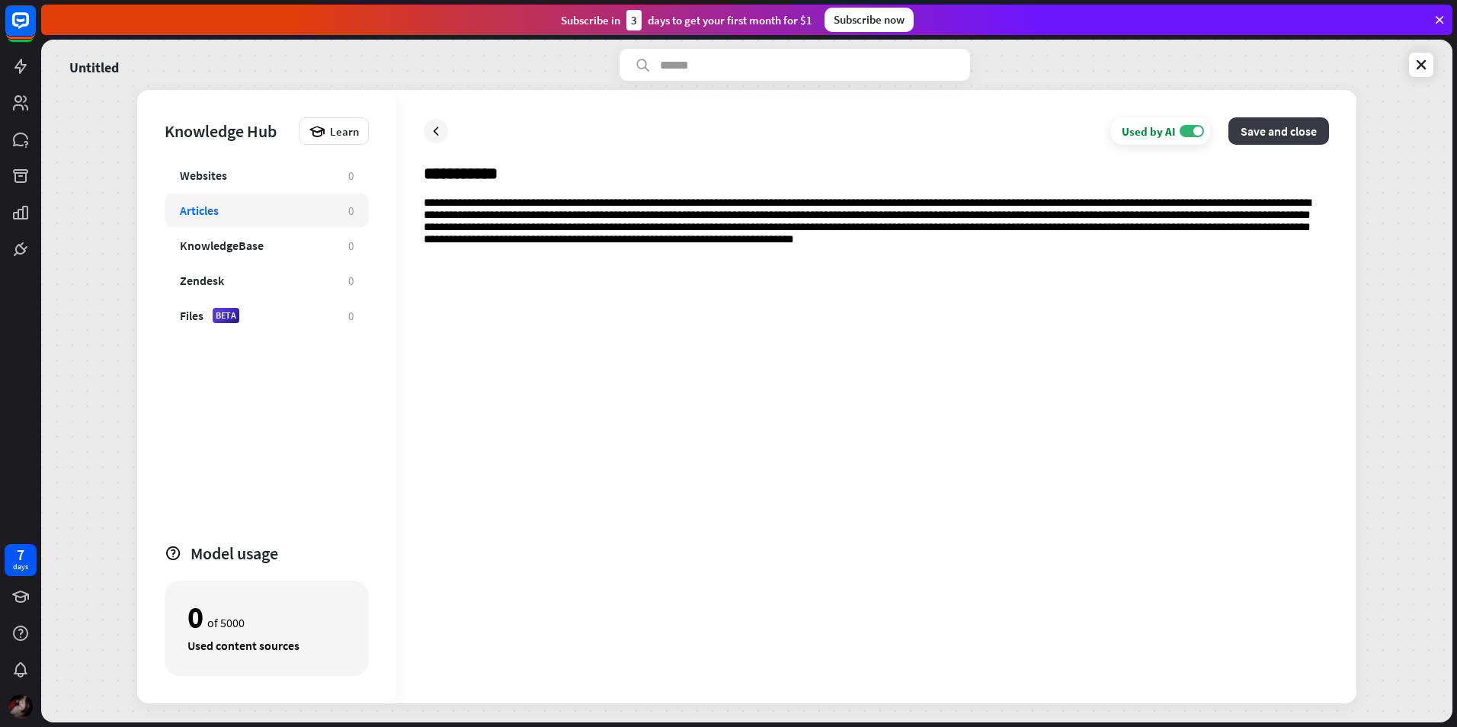
click at [723, 120] on button "Save and close" at bounding box center [1279, 130] width 101 height 27
